Goal: Information Seeking & Learning: Compare options

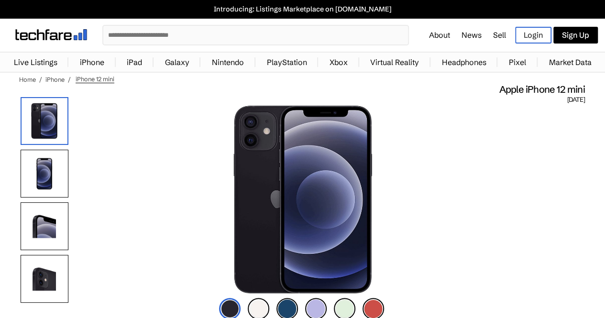
click at [294, 41] on input "text" at bounding box center [255, 35] width 305 height 19
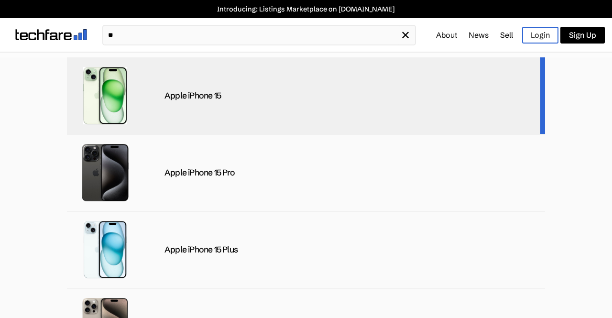
type input "**"
click at [271, 88] on div "Apple iPhone 15" at bounding box center [306, 95] width 478 height 77
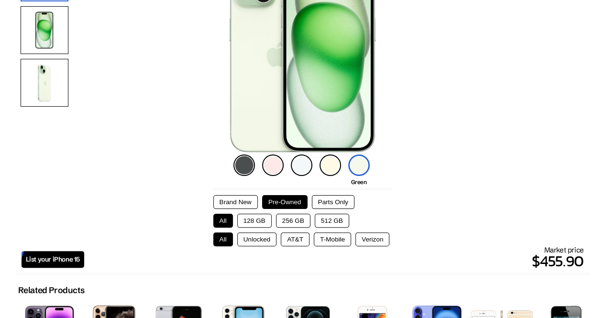
click at [261, 224] on button "128 GB" at bounding box center [254, 221] width 34 height 14
click at [261, 237] on button "Unlocked" at bounding box center [257, 239] width 40 height 14
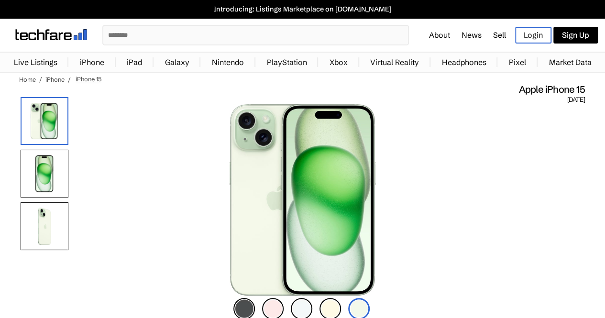
click at [282, 35] on input "text" at bounding box center [255, 35] width 305 height 19
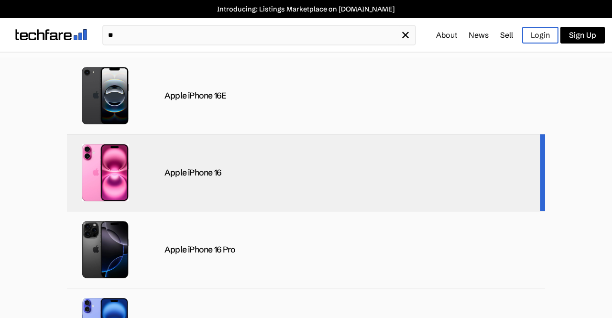
type input "**"
click at [203, 175] on div "Apple iPhone 16" at bounding box center [193, 172] width 57 height 11
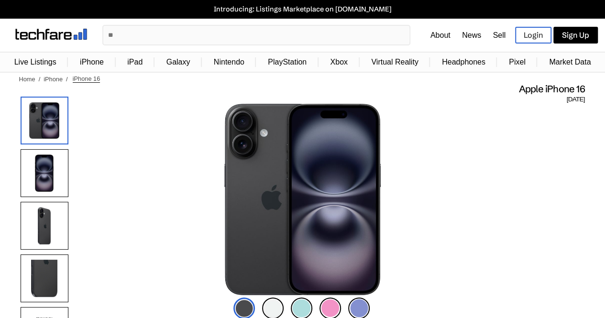
scroll to position [96, 0]
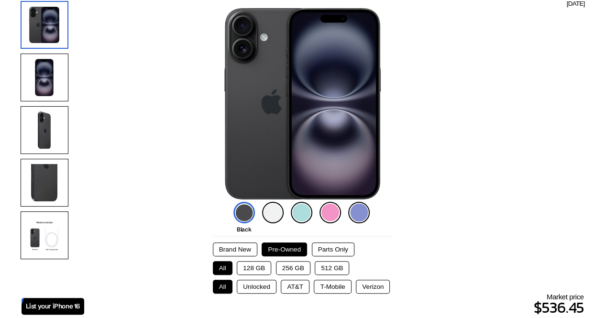
drag, startPoint x: 249, startPoint y: 267, endPoint x: 251, endPoint y: 280, distance: 12.7
click at [250, 268] on button "128 GB" at bounding box center [254, 268] width 34 height 14
click at [256, 290] on button "Unlocked" at bounding box center [257, 287] width 40 height 14
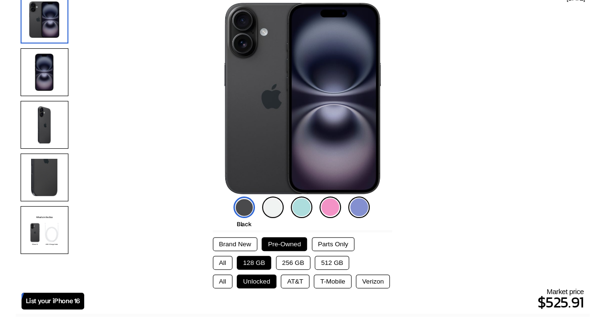
scroll to position [143, 0]
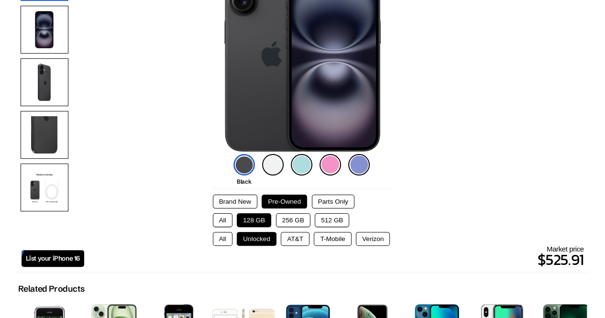
click at [240, 172] on img at bounding box center [244, 165] width 22 height 22
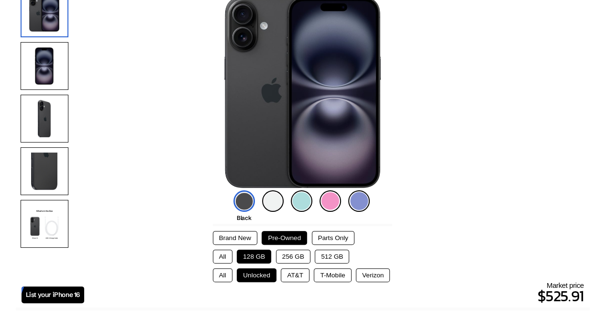
scroll to position [48, 0]
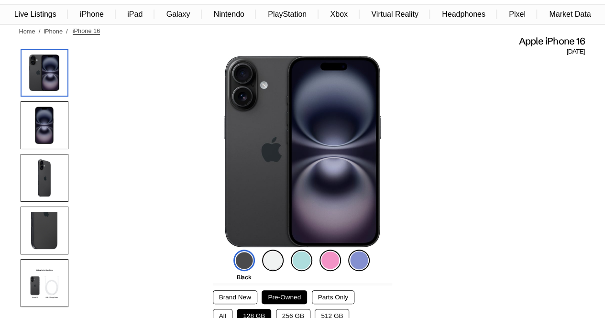
drag, startPoint x: 526, startPoint y: 179, endPoint x: 447, endPoint y: 216, distance: 86.9
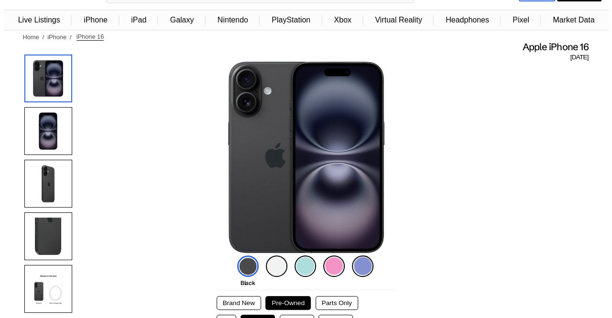
scroll to position [0, 0]
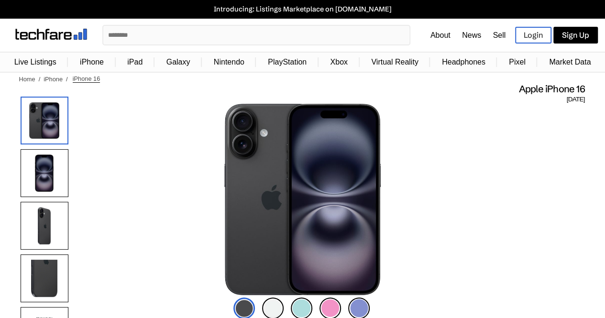
click at [214, 37] on input "text" at bounding box center [256, 35] width 306 height 19
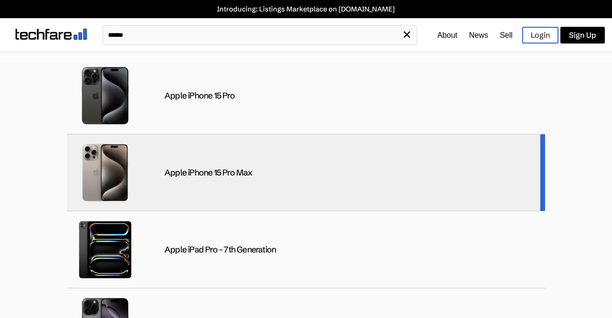
type input "******"
click at [213, 164] on div "Apple iPhone 15 Pro Max" at bounding box center [306, 172] width 478 height 77
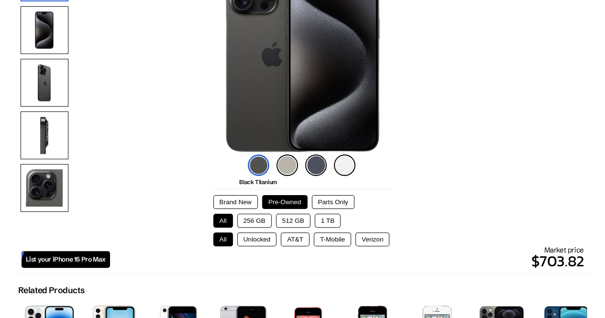
click at [293, 225] on button "512 GB" at bounding box center [293, 221] width 34 height 14
click at [270, 236] on button "Unlocked" at bounding box center [257, 239] width 40 height 14
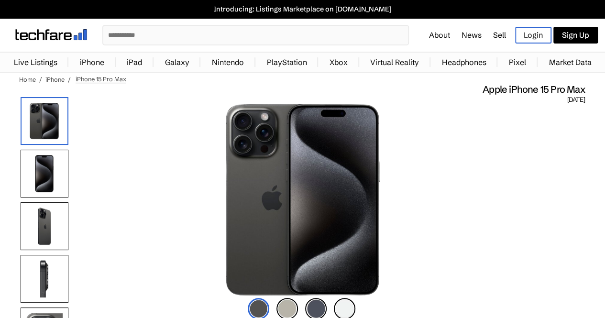
click at [183, 37] on input "text" at bounding box center [255, 35] width 305 height 19
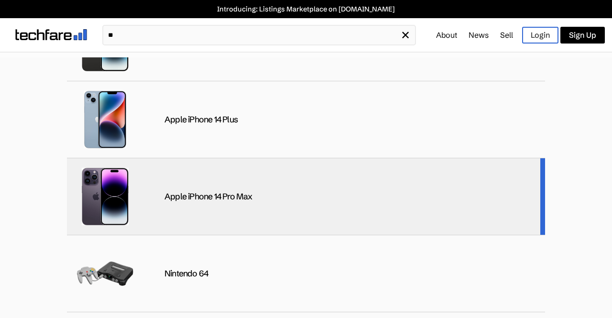
scroll to position [143, 0]
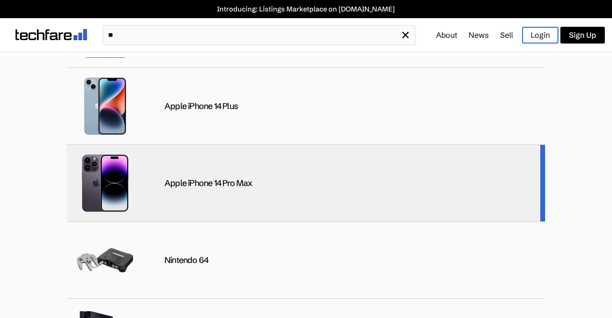
type input "**"
click at [210, 179] on div "Apple iPhone 14 Pro Max" at bounding box center [209, 183] width 88 height 11
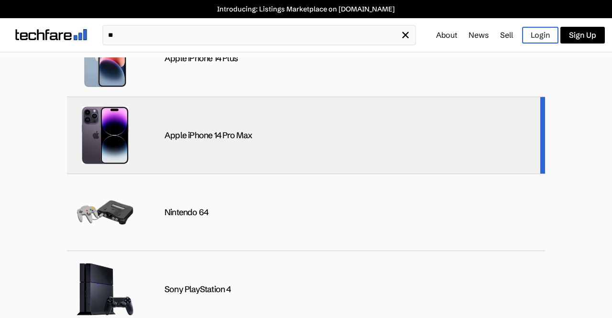
click at [262, 160] on div "Apple iPhone 14 Pro Max" at bounding box center [306, 135] width 478 height 77
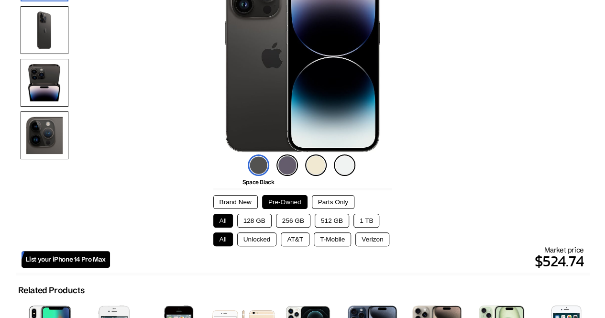
click at [277, 217] on button "256 GB" at bounding box center [293, 221] width 34 height 14
click at [284, 219] on button "256 GB" at bounding box center [293, 221] width 34 height 14
click at [261, 241] on button "Unlocked" at bounding box center [257, 239] width 40 height 14
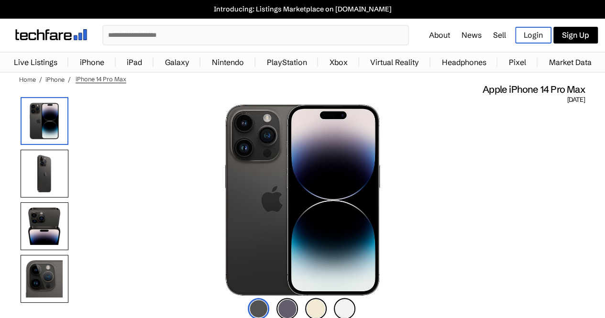
click at [224, 28] on input "text" at bounding box center [255, 35] width 305 height 19
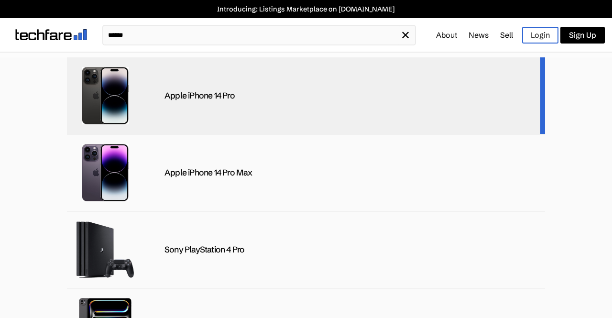
type input "******"
click at [227, 92] on div "Apple iPhone 14 Pro" at bounding box center [200, 95] width 70 height 11
click at [200, 99] on div "Apple iPhone 14 Pro" at bounding box center [200, 95] width 70 height 11
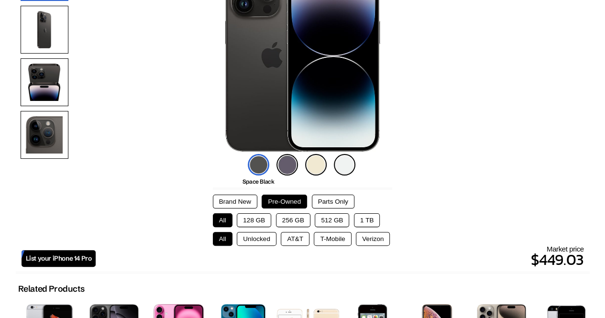
drag, startPoint x: 258, startPoint y: 218, endPoint x: 258, endPoint y: 228, distance: 10.0
click at [258, 219] on button "128 GB" at bounding box center [254, 220] width 34 height 14
drag, startPoint x: 258, startPoint y: 235, endPoint x: 257, endPoint y: 240, distance: 4.8
click at [257, 238] on button "Unlocked" at bounding box center [257, 239] width 40 height 14
